Goal: Task Accomplishment & Management: Manage account settings

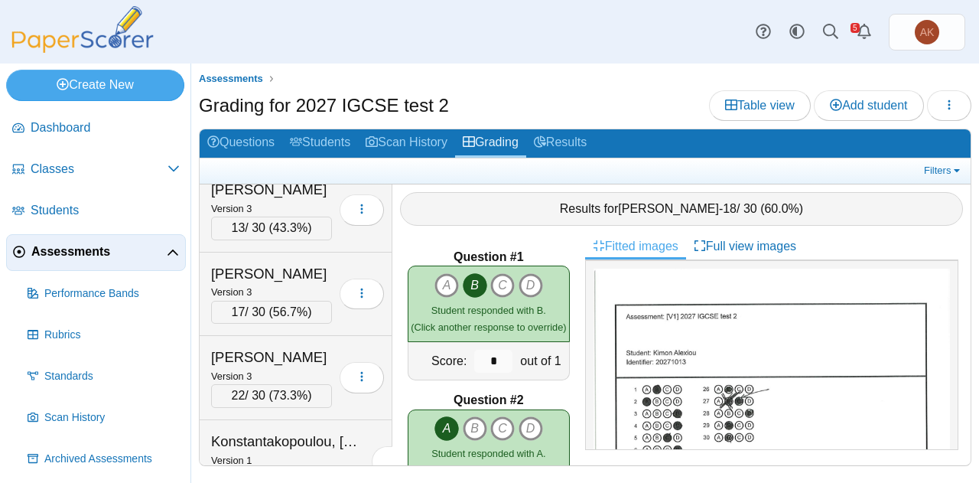
scroll to position [857, 0]
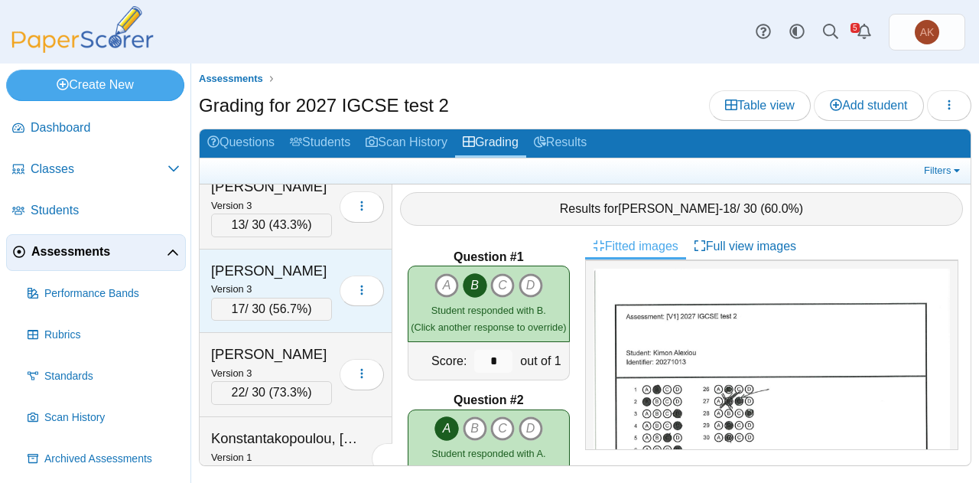
click at [286, 267] on div "Hutton, Isabella" at bounding box center [271, 271] width 121 height 20
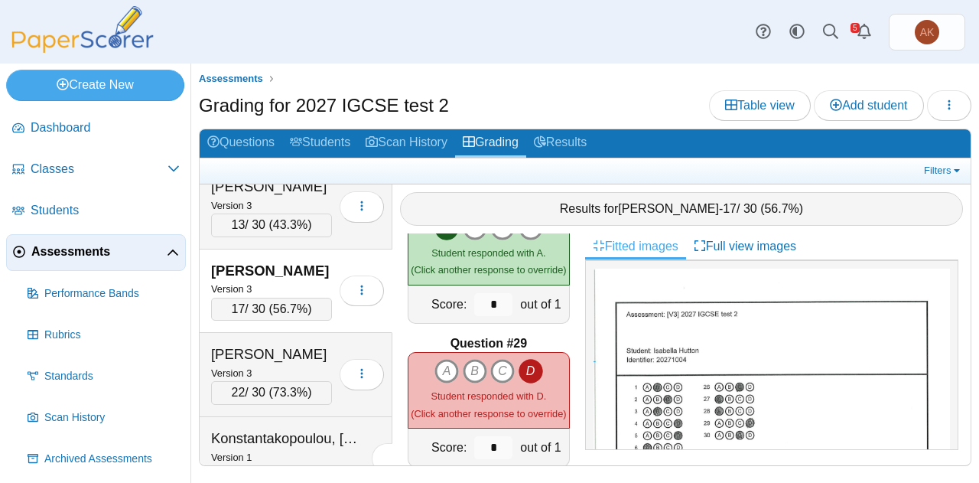
scroll to position [3927, 0]
click at [498, 149] on link "Grading" at bounding box center [490, 143] width 71 height 28
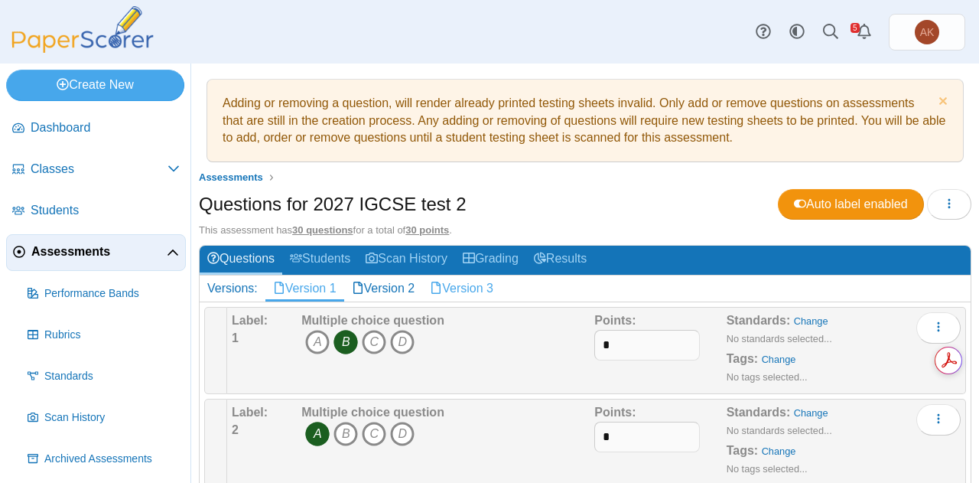
click at [477, 287] on link "Version 3" at bounding box center [461, 288] width 79 height 26
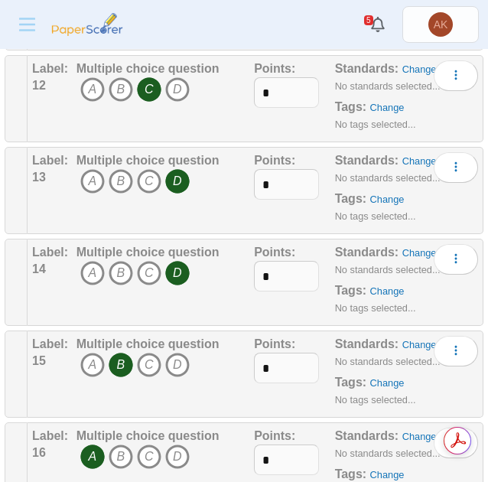
scroll to position [1284, 0]
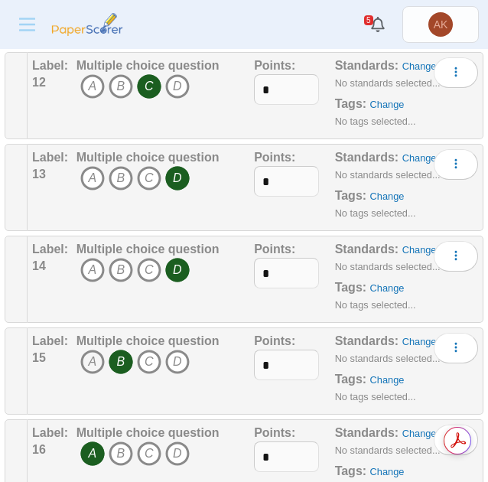
click at [89, 359] on icon "A" at bounding box center [92, 361] width 24 height 24
click at [116, 356] on icon "B" at bounding box center [121, 361] width 24 height 24
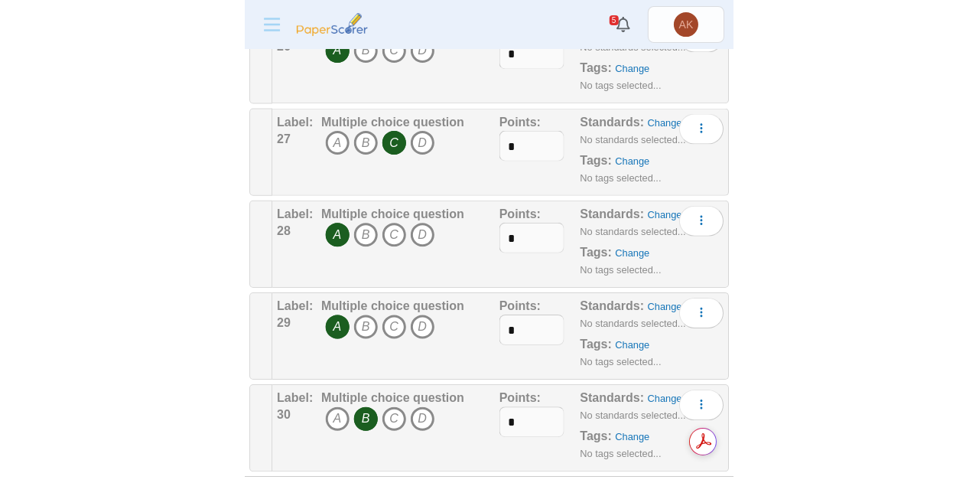
scroll to position [2604, 0]
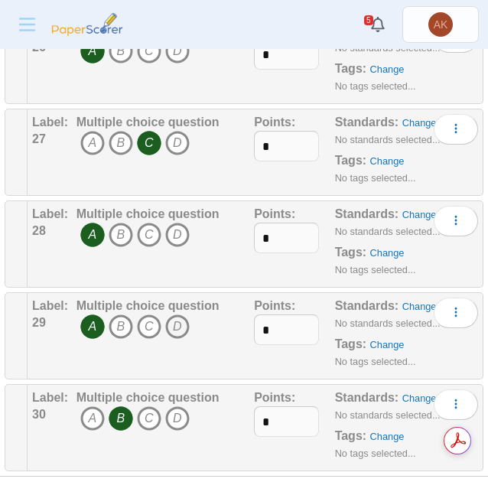
click at [171, 314] on icon "D" at bounding box center [177, 326] width 24 height 24
click at [90, 314] on icon "A" at bounding box center [92, 326] width 24 height 24
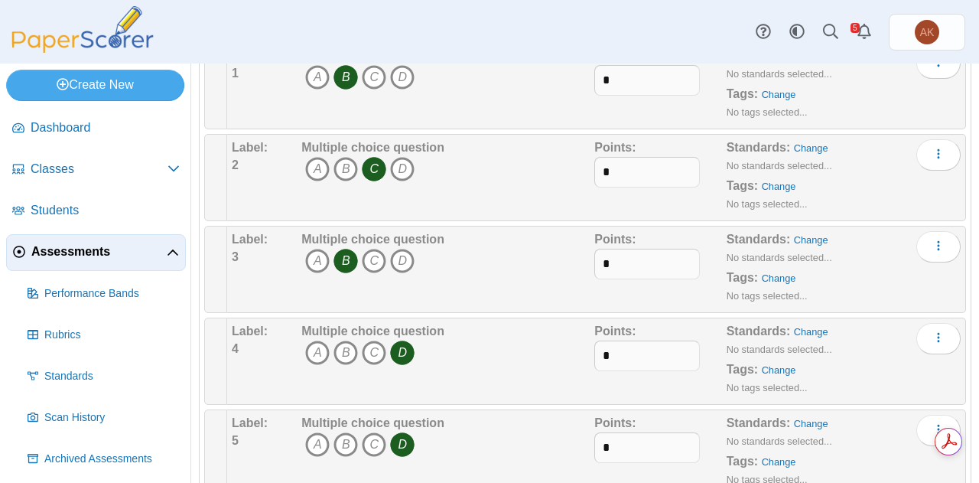
scroll to position [0, 0]
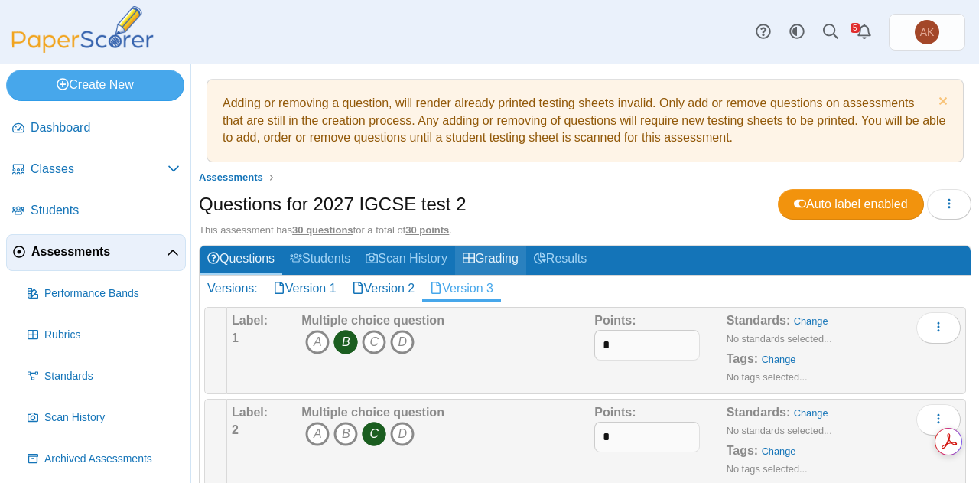
click at [497, 264] on link "Grading" at bounding box center [490, 259] width 71 height 28
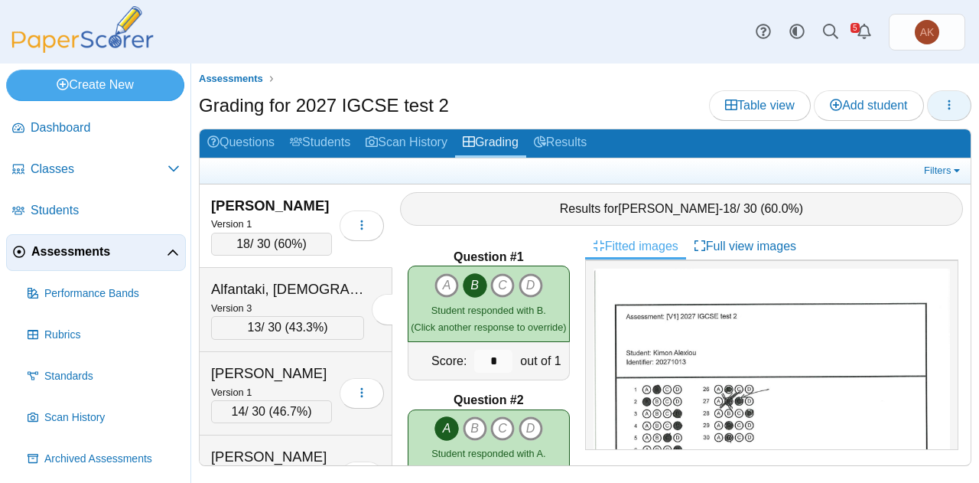
click at [953, 107] on icon "button" at bounding box center [949, 105] width 12 height 12
click at [932, 111] on button "button" at bounding box center [949, 105] width 44 height 31
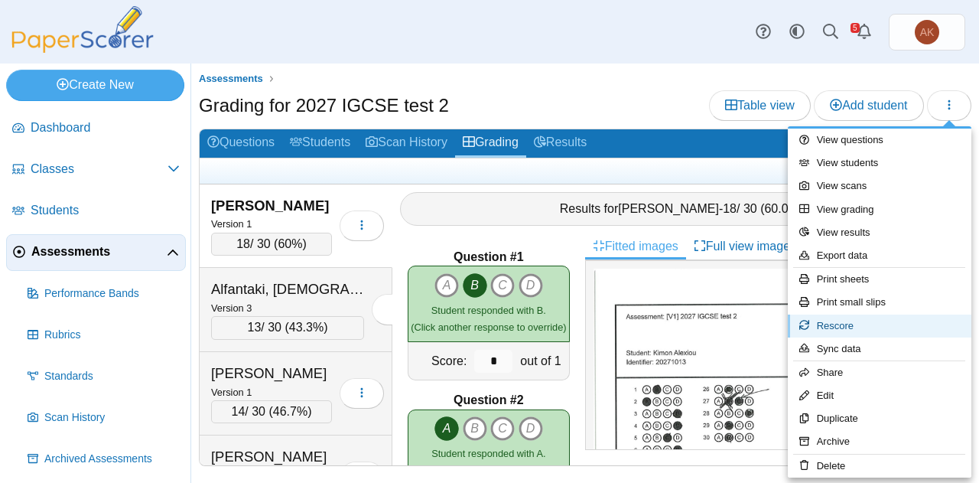
click at [837, 323] on link "Rescore" at bounding box center [880, 325] width 184 height 23
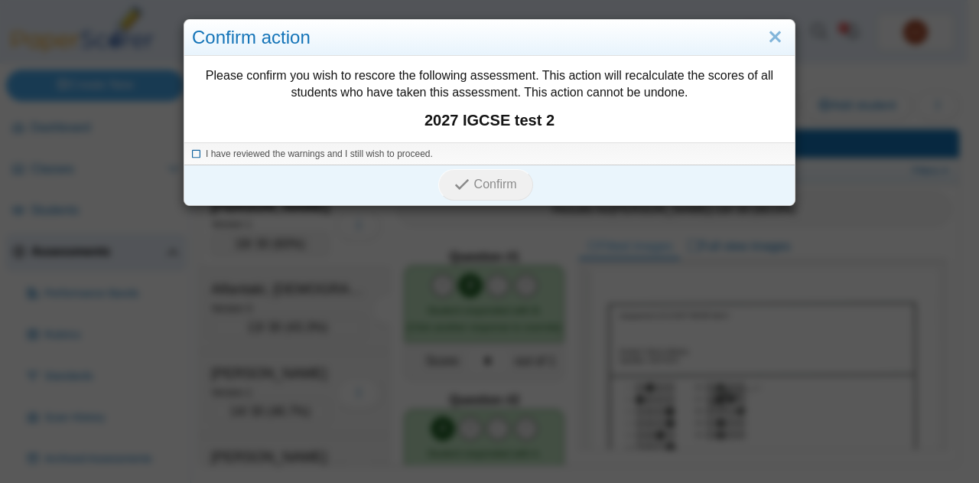
click at [369, 154] on span "I have reviewed the warnings and I still wish to proceed." at bounding box center [319, 153] width 227 height 11
click at [474, 186] on span "Confirm" at bounding box center [495, 183] width 43 height 13
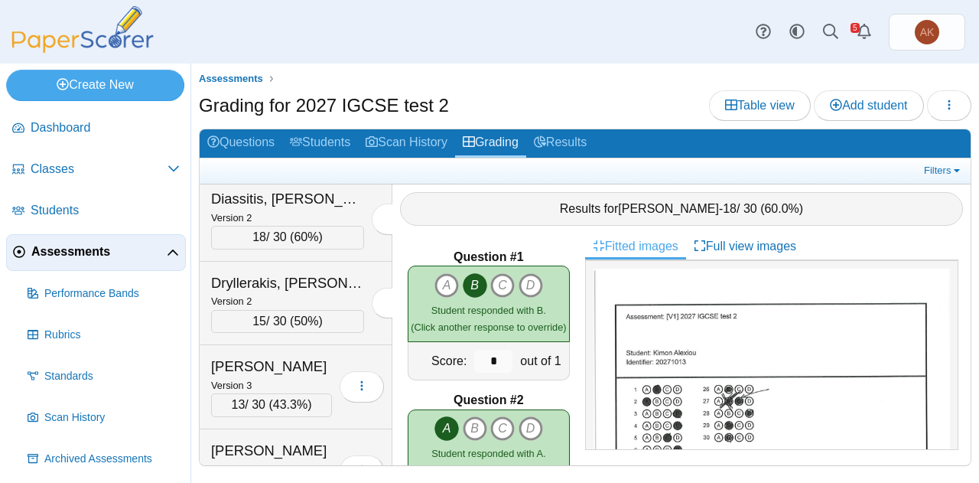
scroll to position [785, 0]
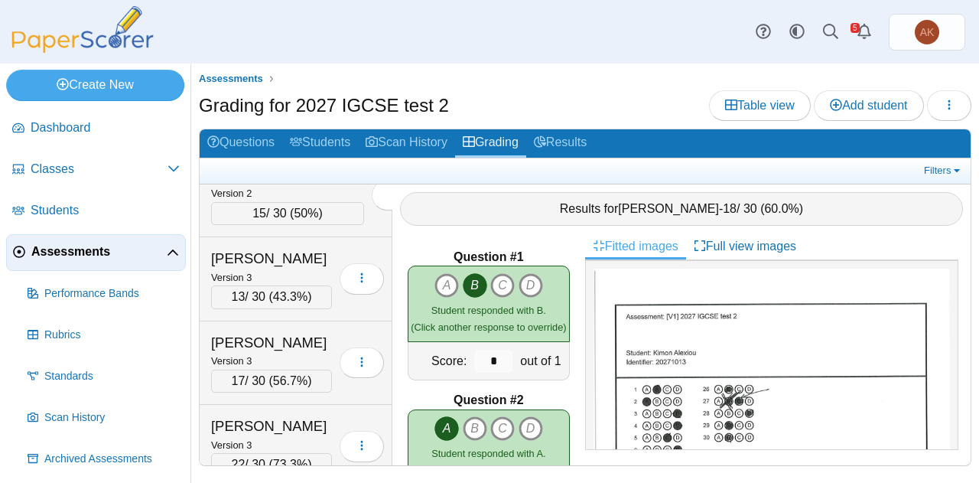
click at [272, 405] on div "Kanellopoulos, Pavlos Version 3 22 / 30 ( 73.3% ) Loading…" at bounding box center [296, 447] width 193 height 84
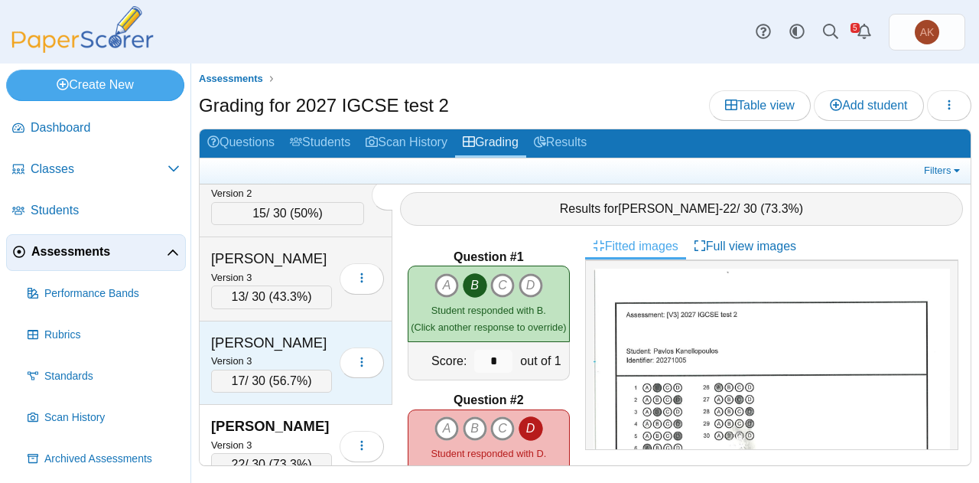
click at [284, 340] on div "Hutton, Isabella" at bounding box center [271, 343] width 121 height 20
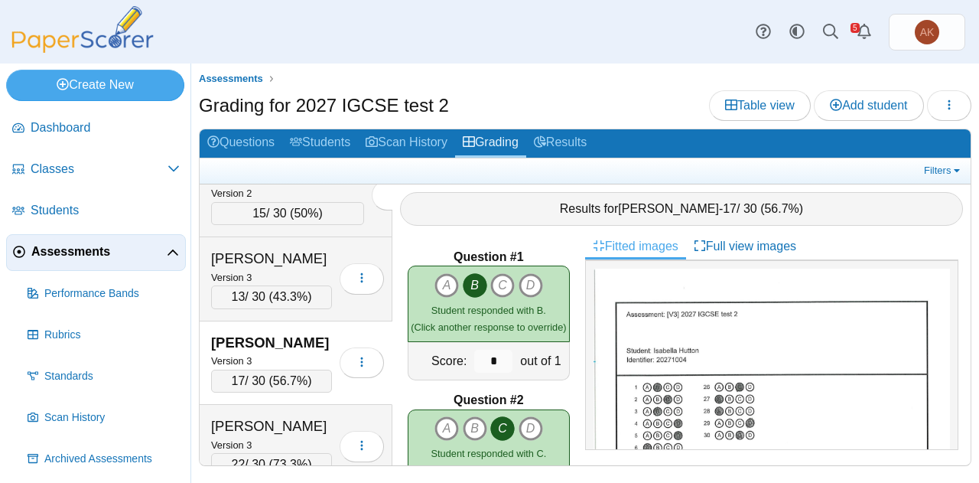
click at [284, 340] on div "Hutton, Isabella" at bounding box center [271, 343] width 121 height 20
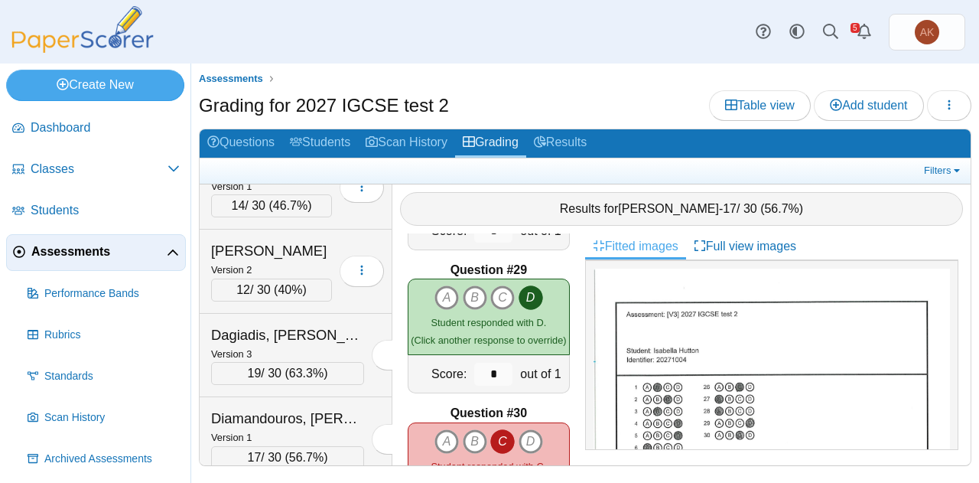
scroll to position [372, 0]
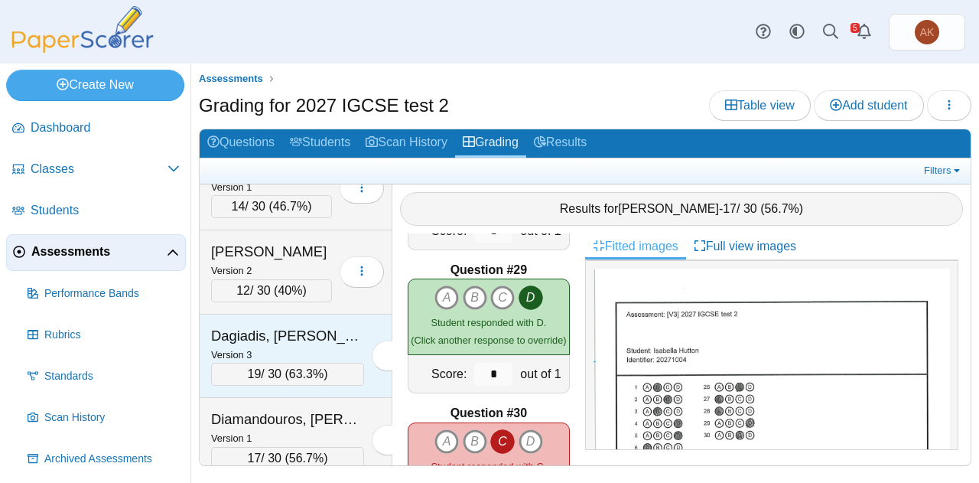
click at [294, 350] on div "Version 3" at bounding box center [287, 354] width 153 height 17
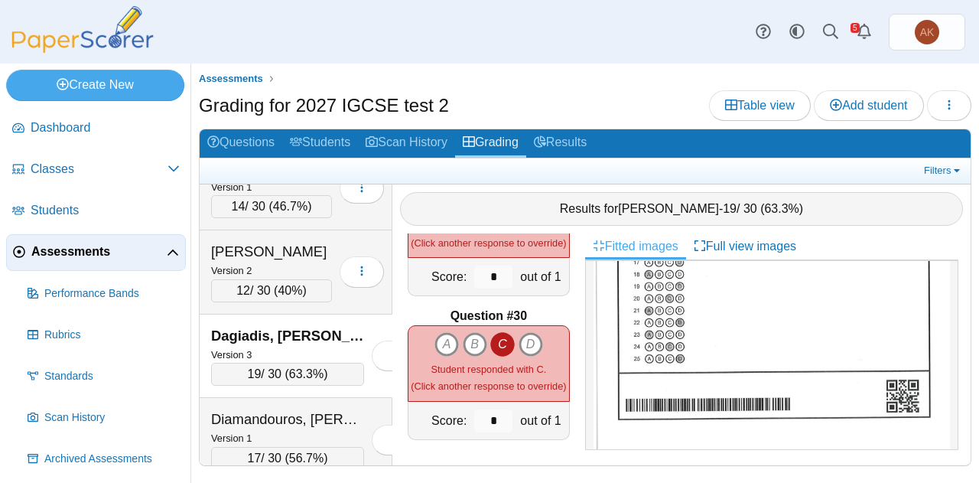
scroll to position [319, 0]
click at [746, 378] on img at bounding box center [771, 202] width 356 height 505
click at [952, 119] on button "button" at bounding box center [949, 105] width 44 height 31
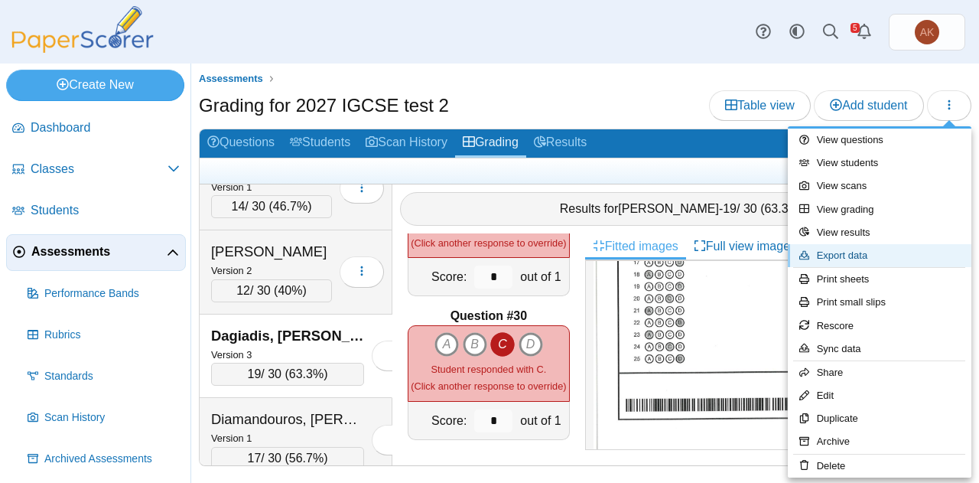
click at [840, 249] on link "Export data" at bounding box center [880, 255] width 184 height 23
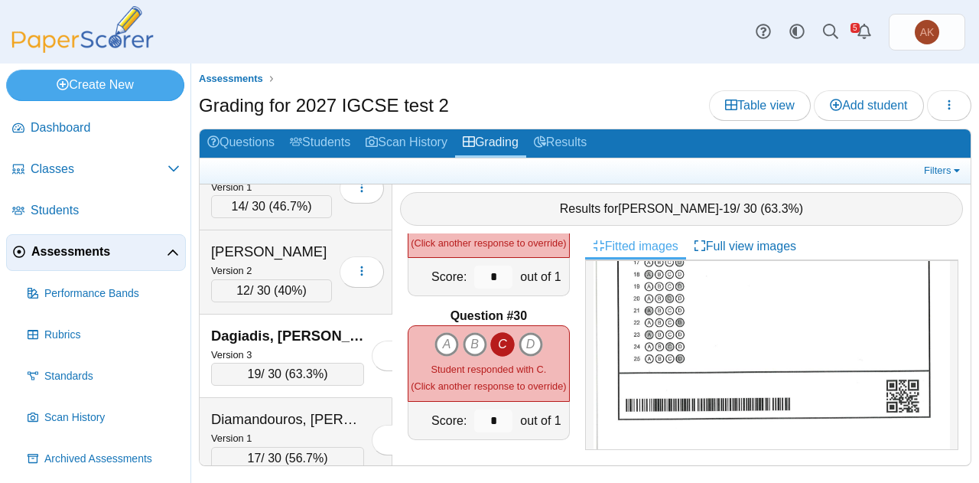
scroll to position [310, 0]
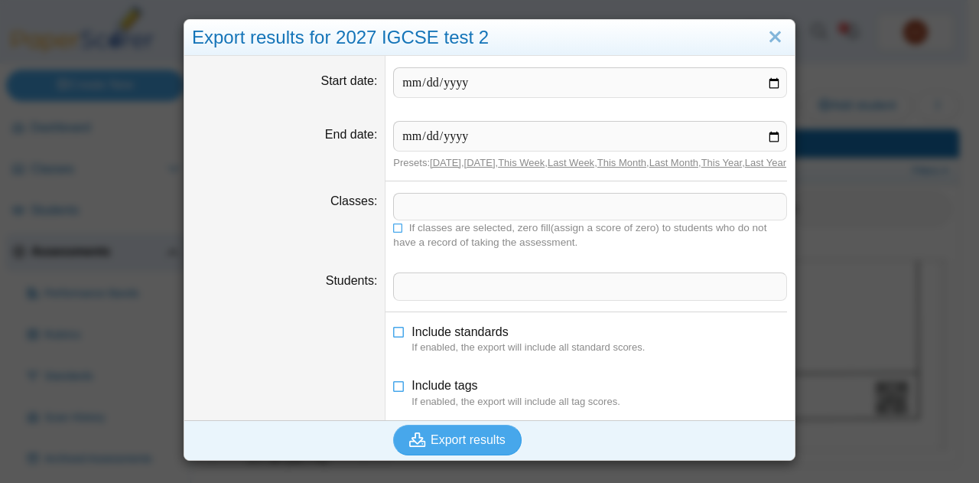
click at [448, 161] on link "Today" at bounding box center [445, 162] width 31 height 11
type input "**********"
click at [455, 446] on span "Export results" at bounding box center [468, 439] width 75 height 13
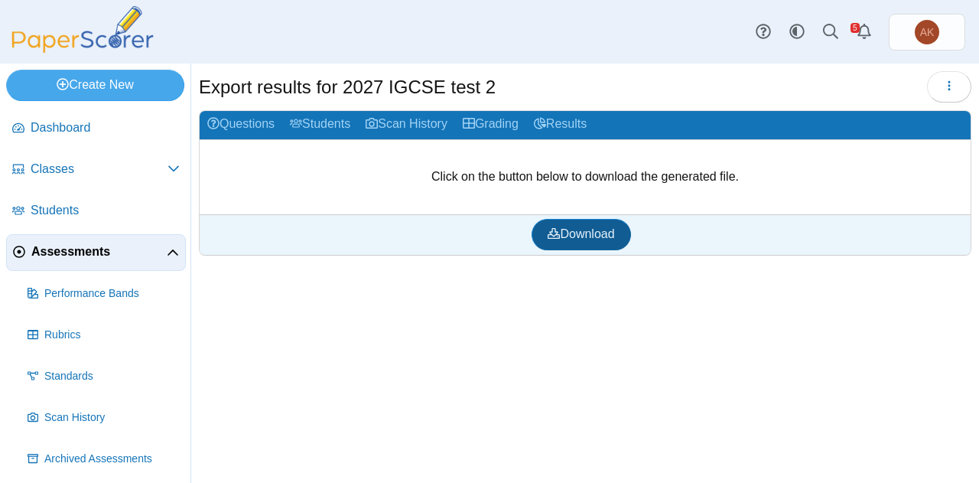
click at [601, 236] on span "Download" at bounding box center [581, 233] width 67 height 13
click at [944, 89] on icon "button" at bounding box center [949, 86] width 12 height 12
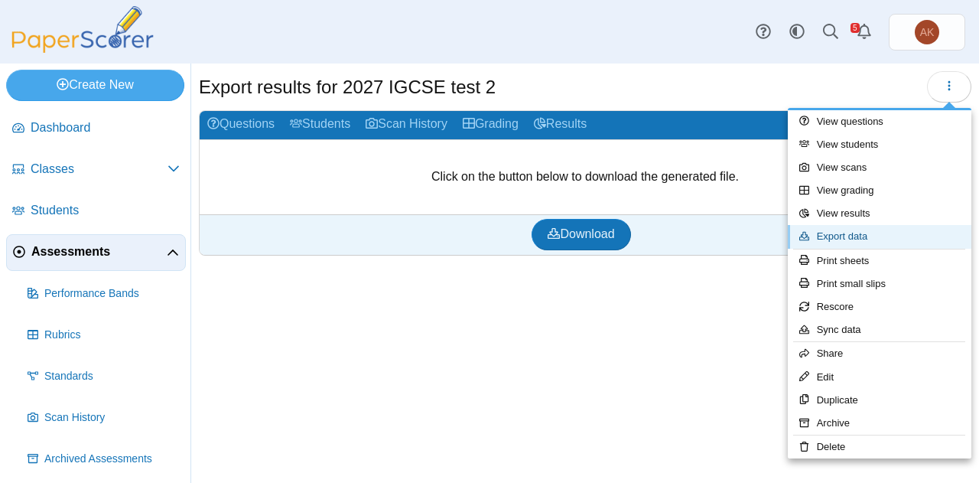
click at [870, 230] on link "Export data" at bounding box center [880, 236] width 184 height 23
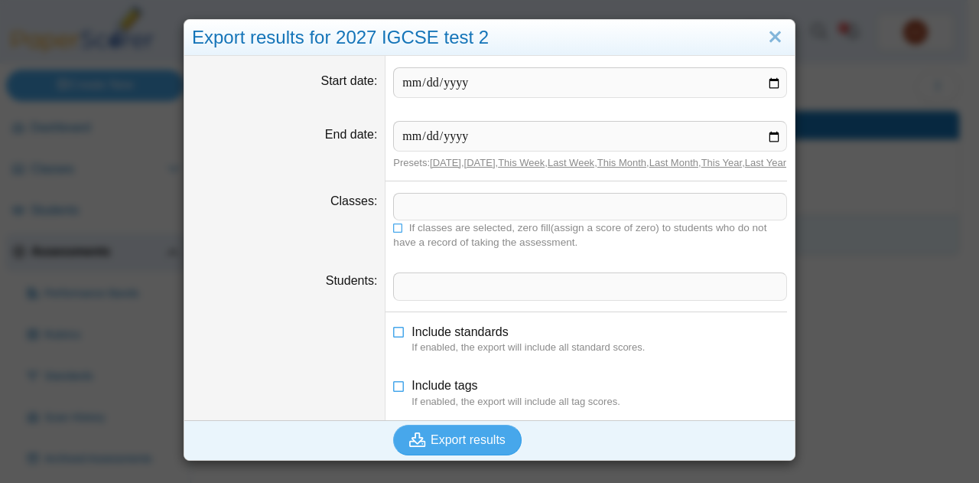
click at [577, 161] on link "Last Week" at bounding box center [571, 162] width 47 height 11
click at [579, 167] on link "Last Week" at bounding box center [571, 162] width 47 height 11
click at [577, 163] on link "Last Week" at bounding box center [571, 162] width 47 height 11
click at [642, 161] on link "This Month" at bounding box center [621, 162] width 49 height 11
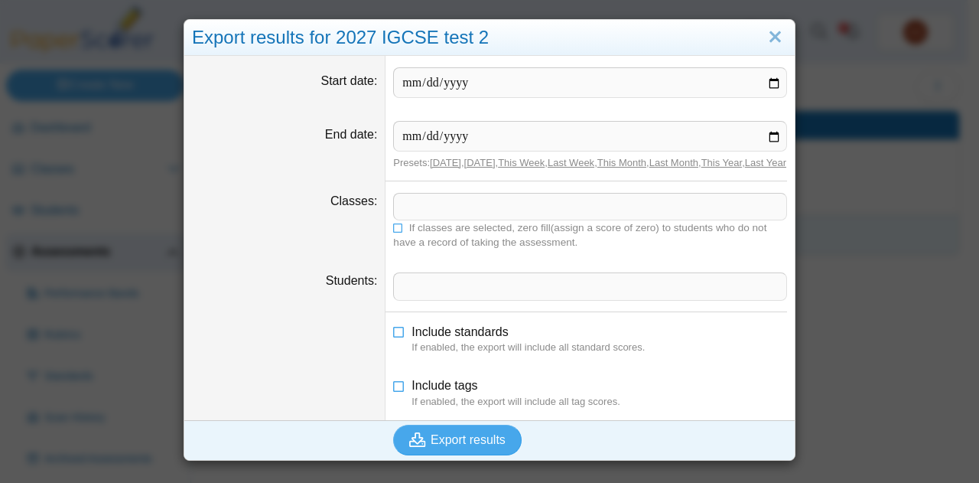
click at [464, 163] on link "[DATE]" at bounding box center [479, 162] width 31 height 11
click at [397, 135] on input "End date" at bounding box center [590, 136] width 394 height 31
click at [467, 135] on input "End date" at bounding box center [590, 136] width 394 height 31
click at [439, 164] on link "[DATE]" at bounding box center [445, 162] width 31 height 11
click at [769, 41] on link "Close" at bounding box center [775, 37] width 24 height 26
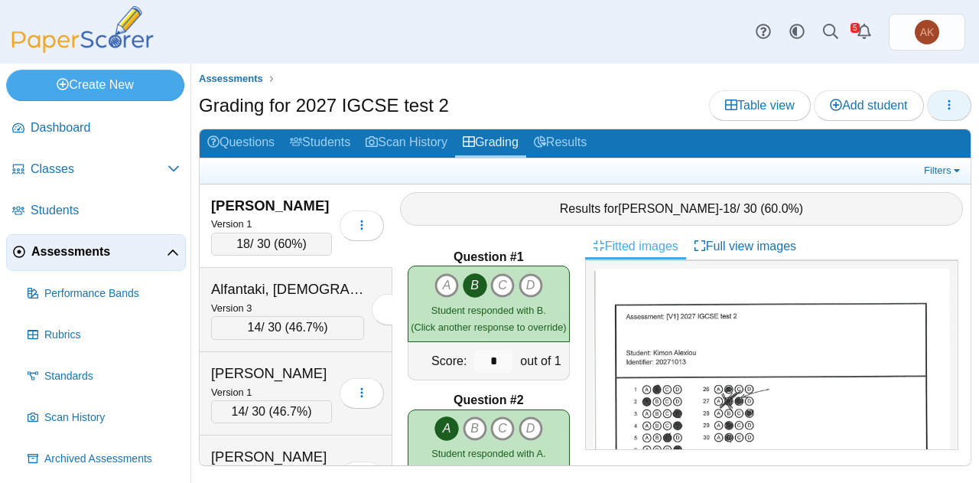
click at [953, 112] on span "button" at bounding box center [949, 105] width 12 height 13
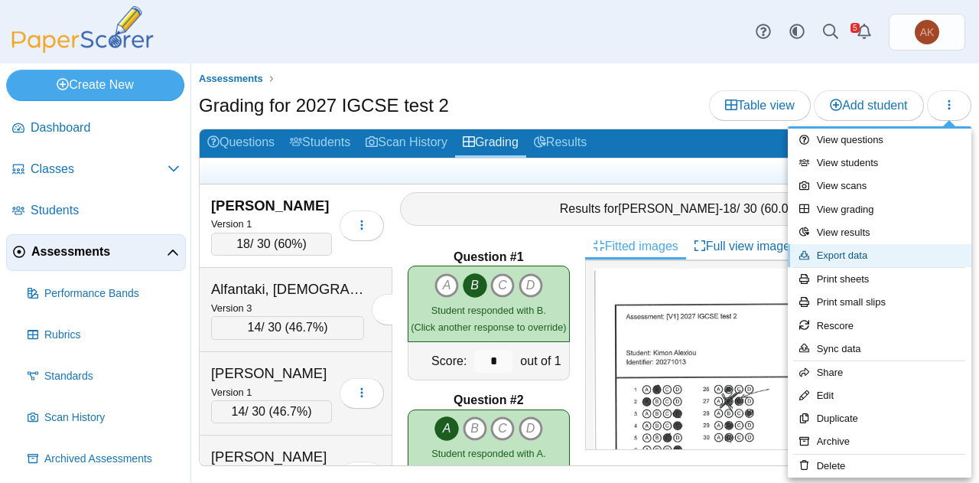
click at [886, 247] on link "Export data" at bounding box center [880, 255] width 184 height 23
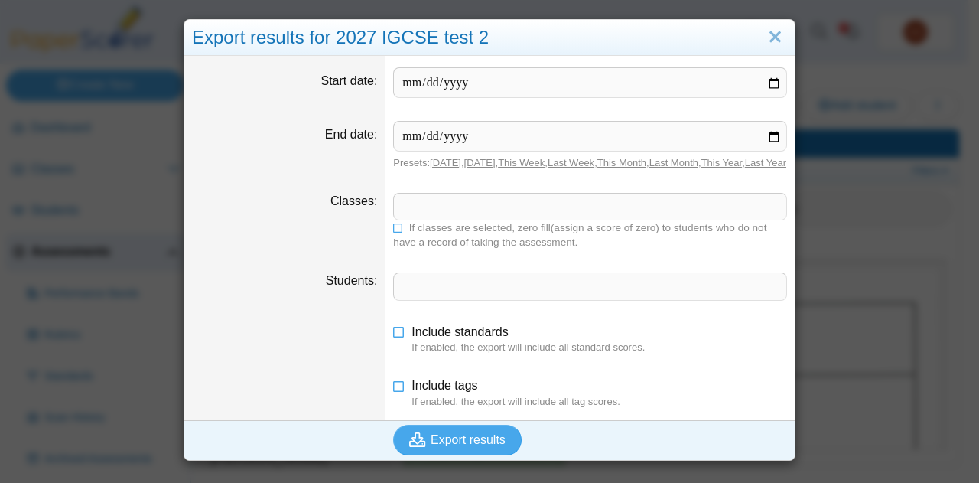
click at [582, 161] on link "Last Week" at bounding box center [571, 162] width 47 height 11
type input "**********"
click at [421, 217] on span at bounding box center [590, 206] width 392 height 26
click at [446, 446] on span "Export results" at bounding box center [468, 439] width 75 height 13
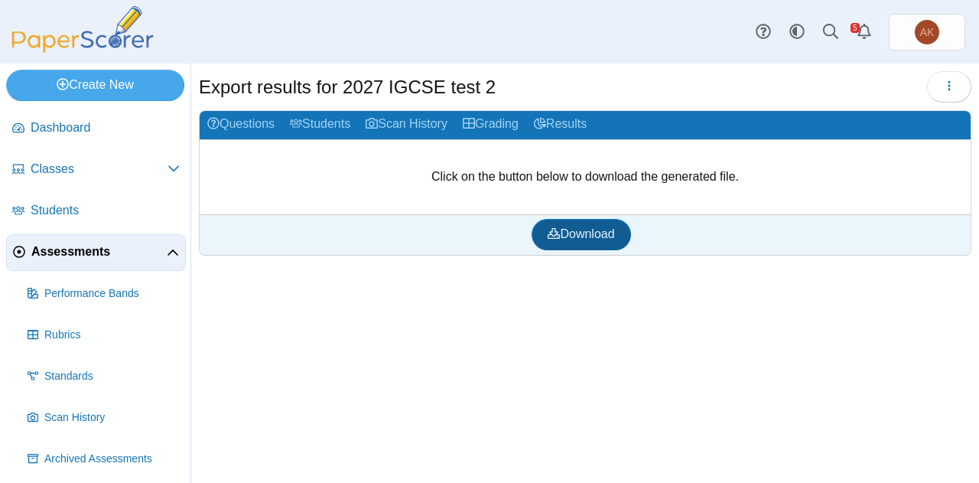
click at [574, 227] on span "Download" at bounding box center [581, 233] width 67 height 13
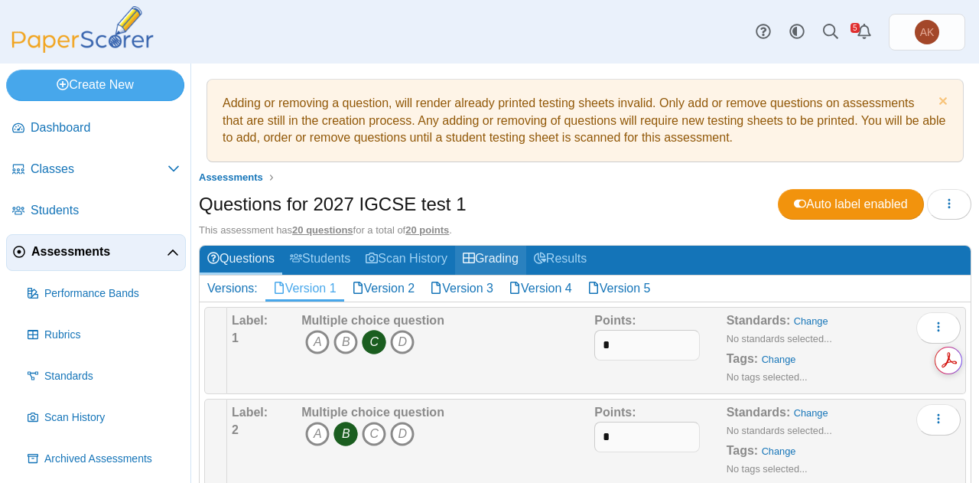
click at [498, 256] on link "Grading" at bounding box center [490, 259] width 71 height 28
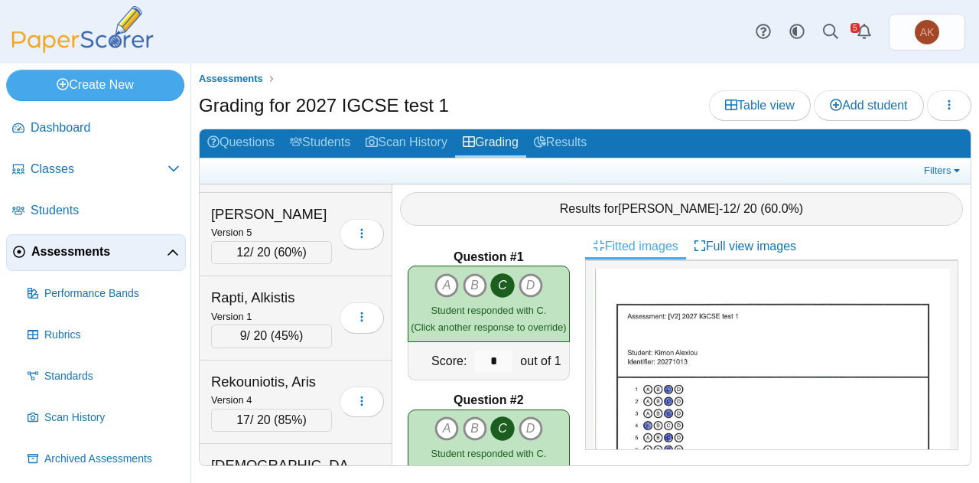
scroll to position [2042, 0]
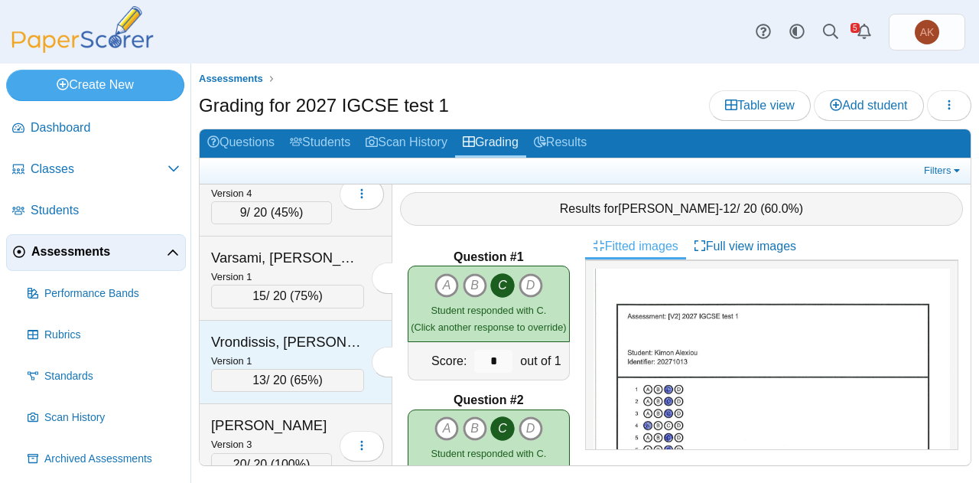
click at [300, 332] on div "Vrondissis, [PERSON_NAME]" at bounding box center [287, 342] width 153 height 20
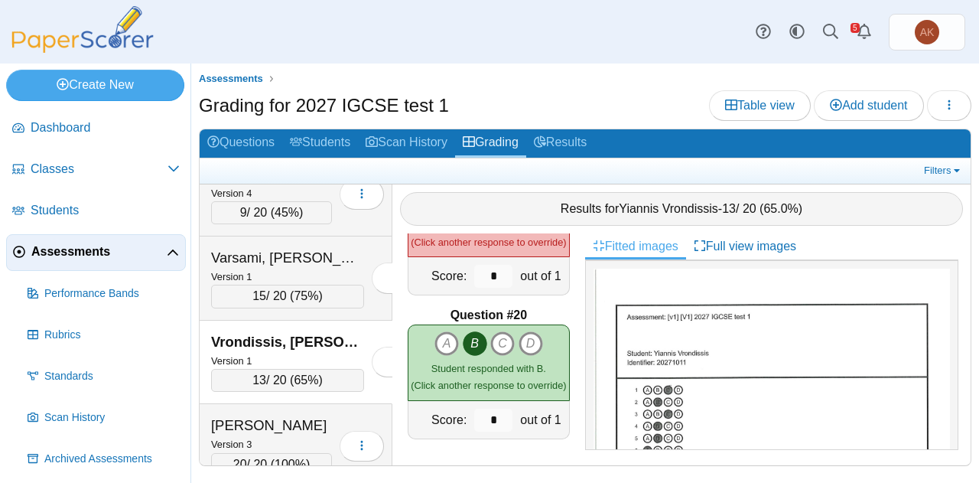
scroll to position [319, 0]
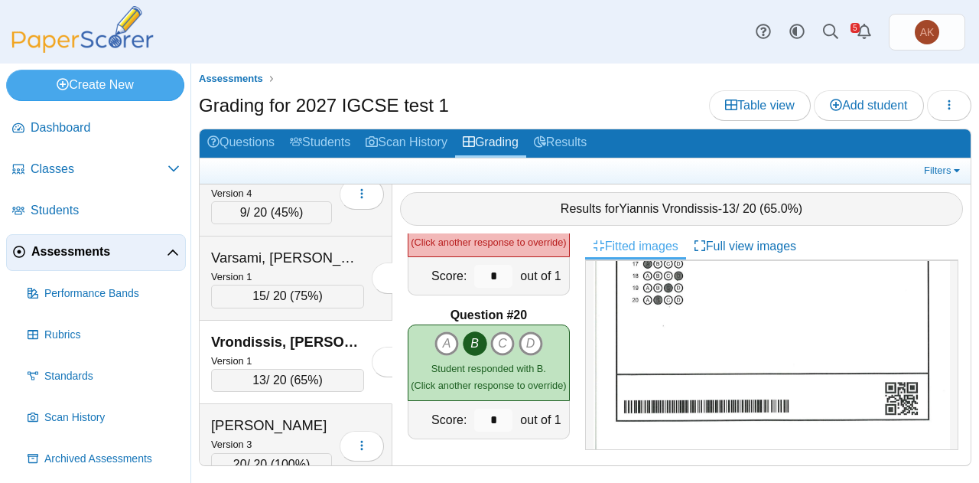
click at [112, 262] on link "Assessments" at bounding box center [96, 252] width 180 height 37
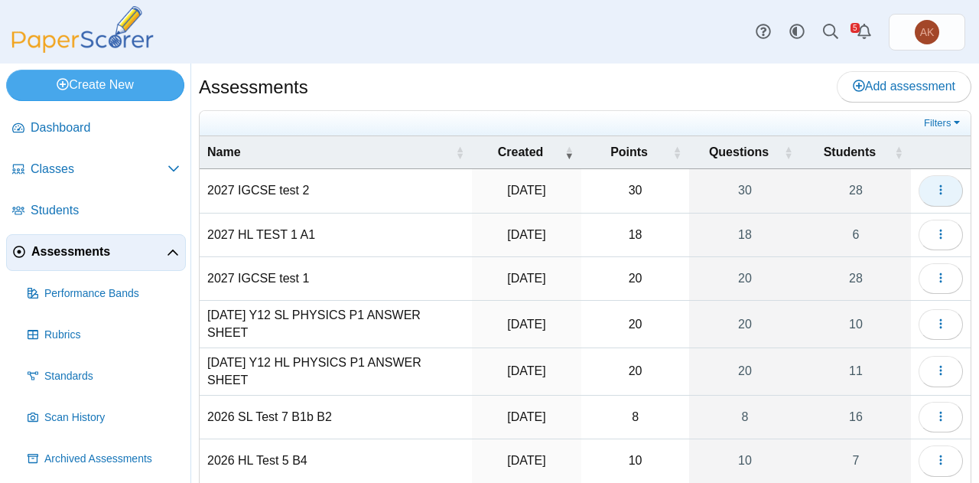
click at [938, 186] on button "button" at bounding box center [940, 190] width 44 height 31
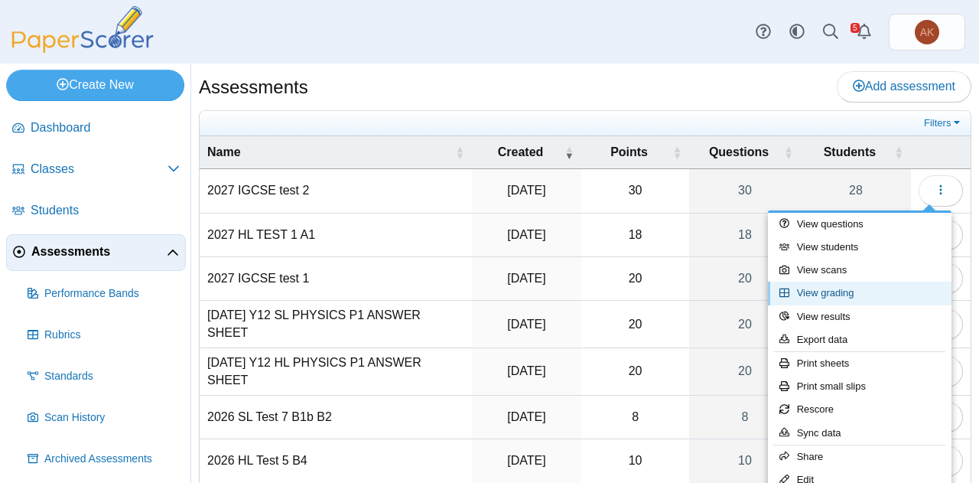
click at [841, 293] on link "View grading" at bounding box center [860, 292] width 184 height 23
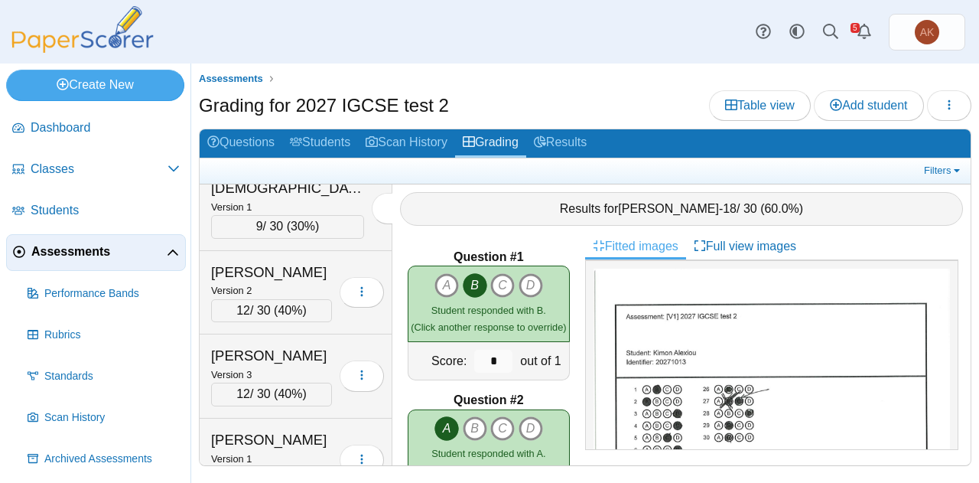
scroll to position [2042, 0]
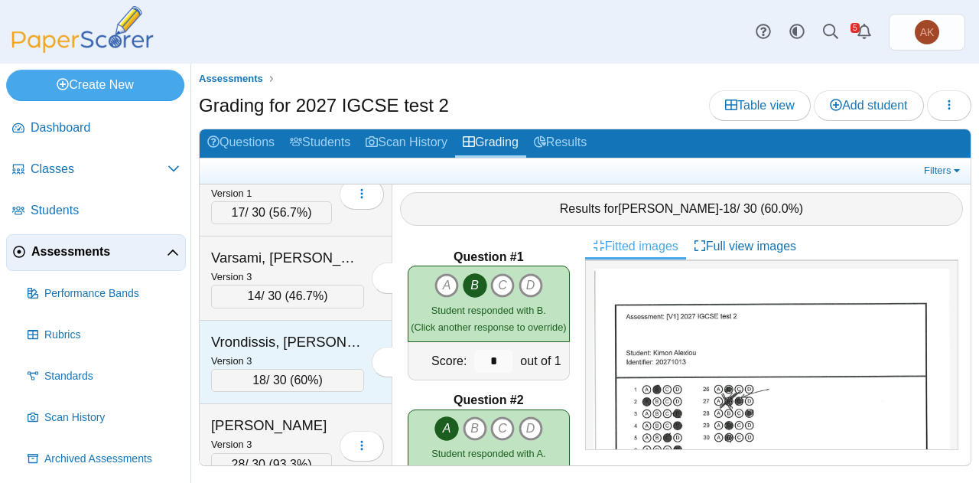
click at [295, 352] on div "Version 3" at bounding box center [287, 360] width 153 height 17
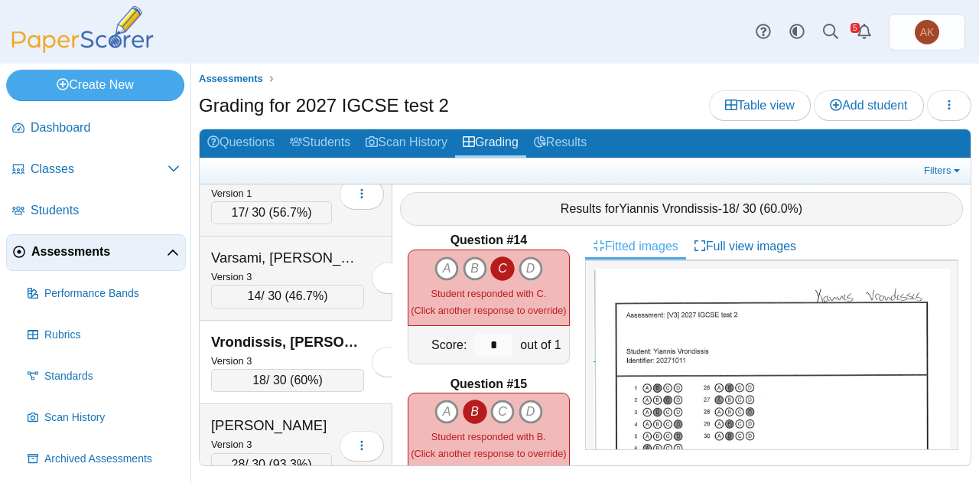
scroll to position [1881, 0]
